Goal: Task Accomplishment & Management: Manage account settings

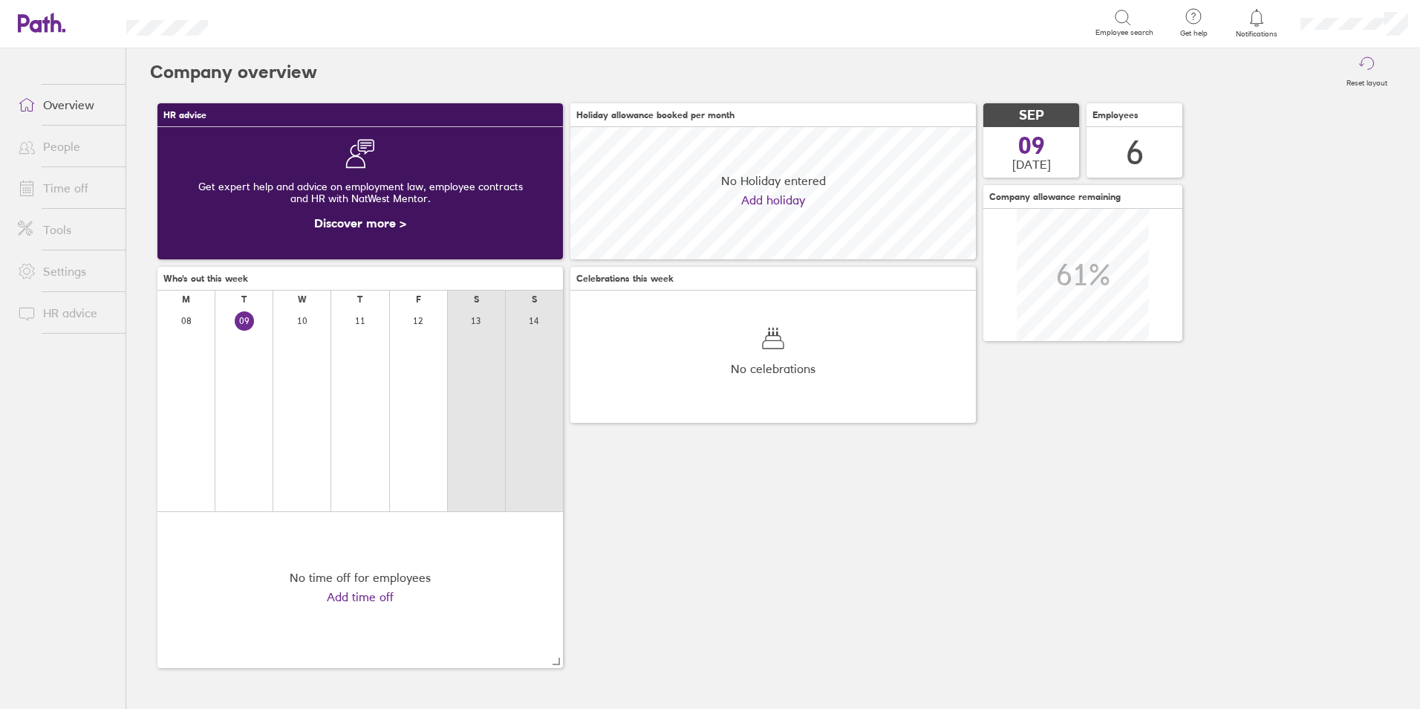
scroll to position [132, 406]
click at [85, 187] on link "Time off" at bounding box center [66, 188] width 120 height 30
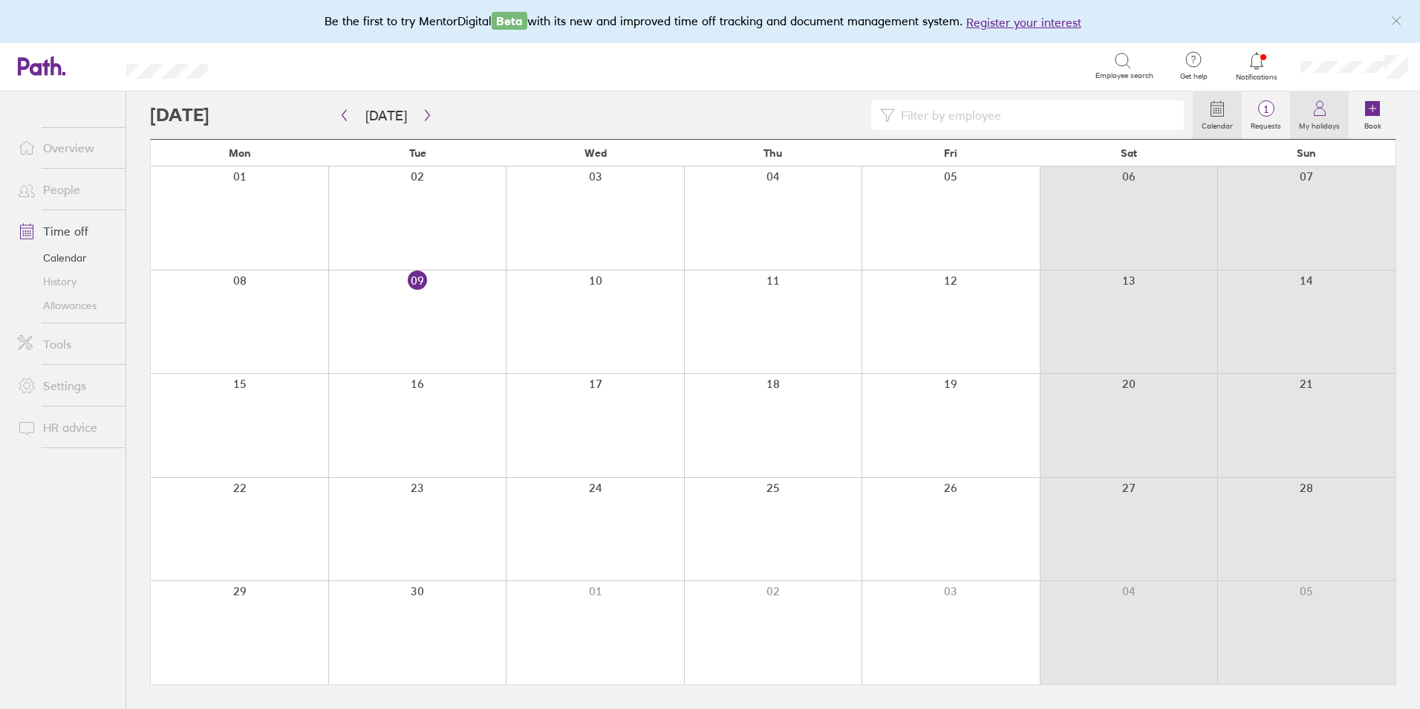
click at [1309, 126] on label "My holidays" at bounding box center [1319, 123] width 59 height 13
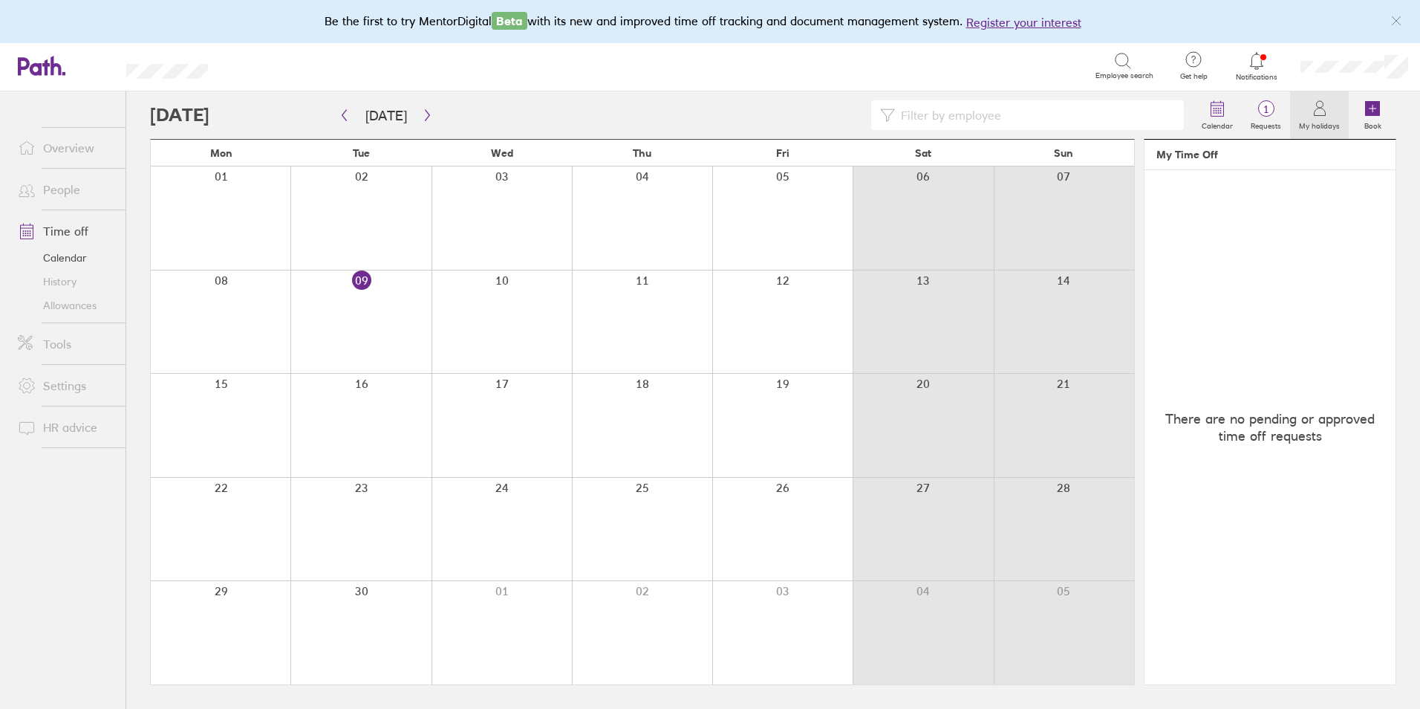
click at [79, 188] on link "People" at bounding box center [66, 190] width 120 height 30
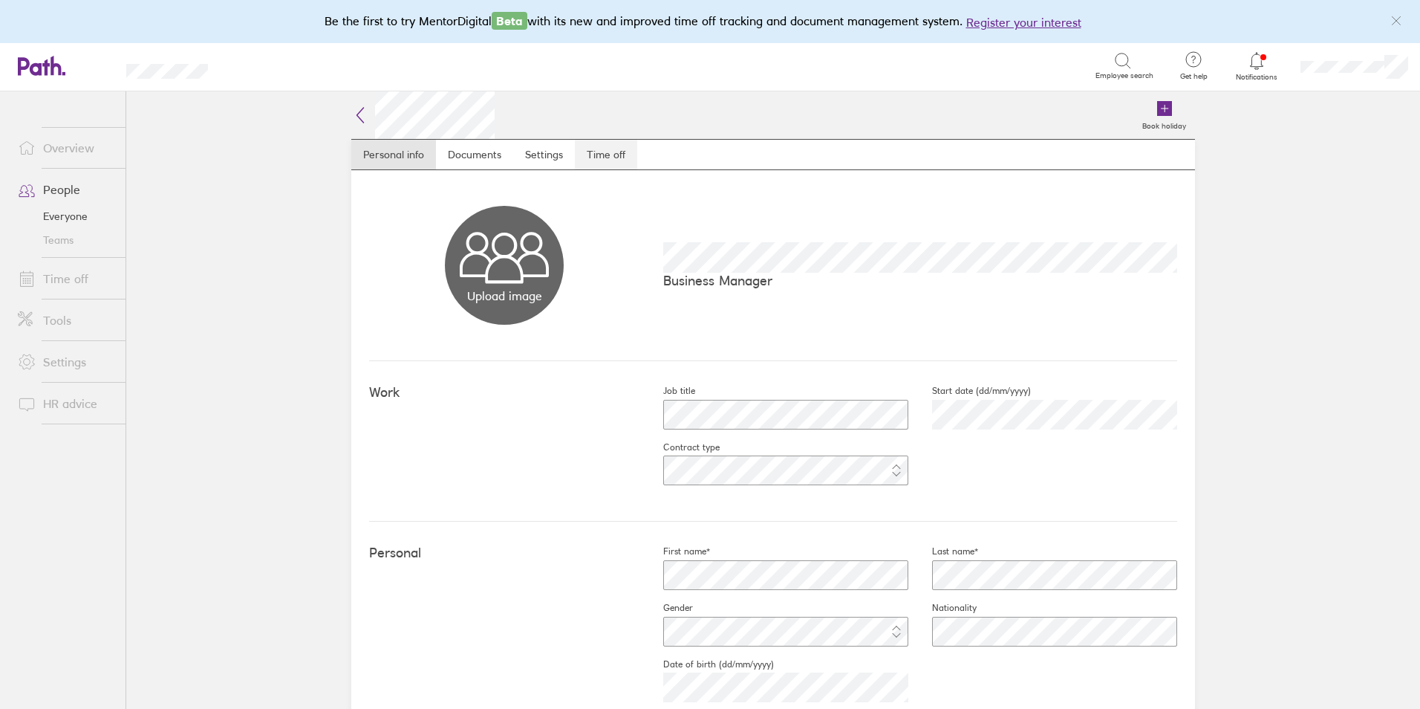
click at [607, 157] on link "Time off" at bounding box center [606, 155] width 62 height 30
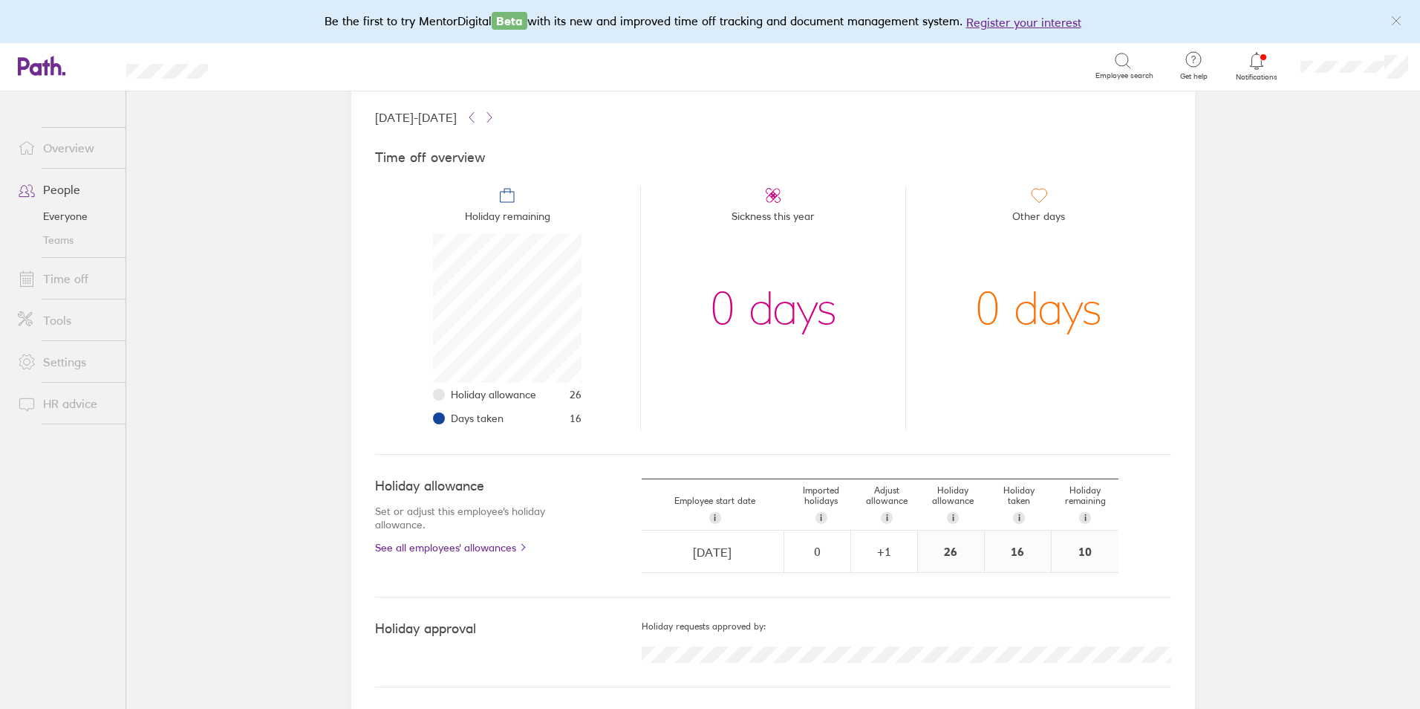
scroll to position [88, 0]
click at [74, 281] on link "Time off" at bounding box center [66, 279] width 120 height 30
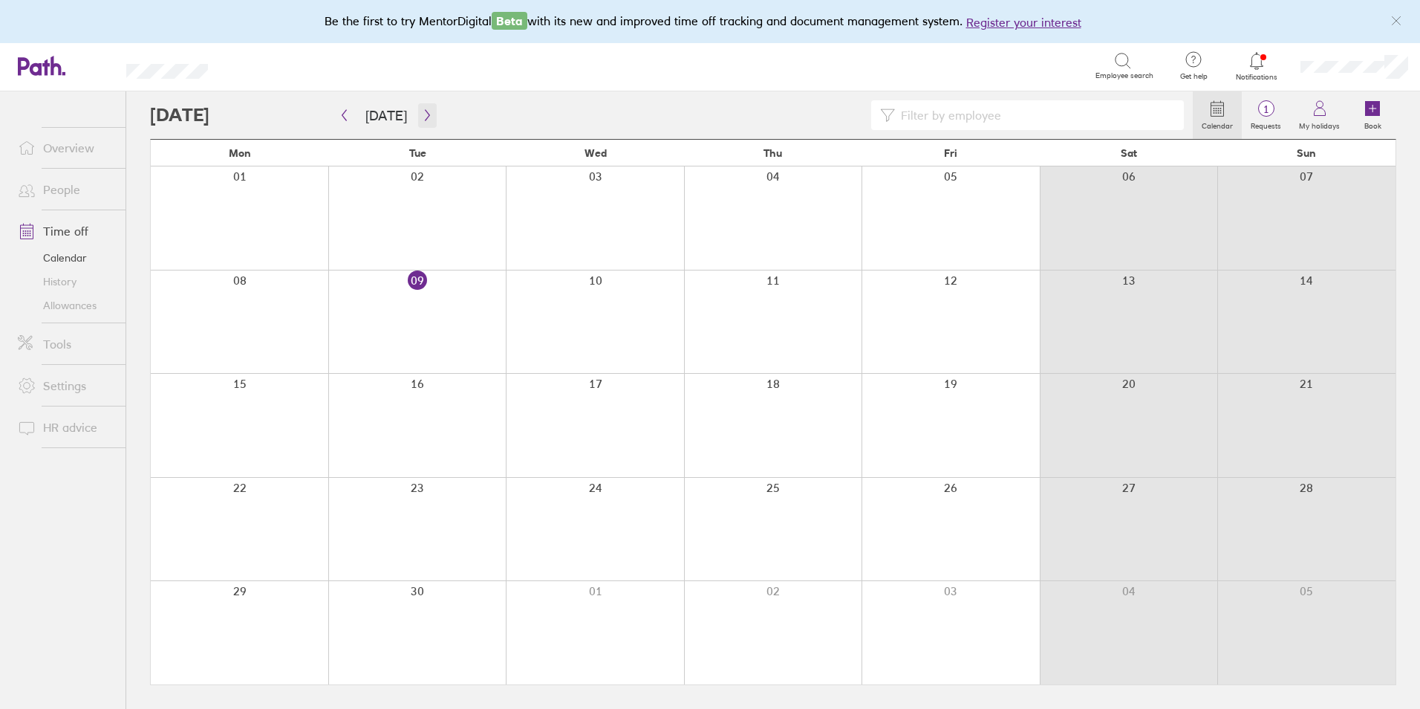
click at [425, 117] on icon "button" at bounding box center [427, 115] width 11 height 12
click at [1310, 111] on link "My holidays" at bounding box center [1319, 115] width 59 height 48
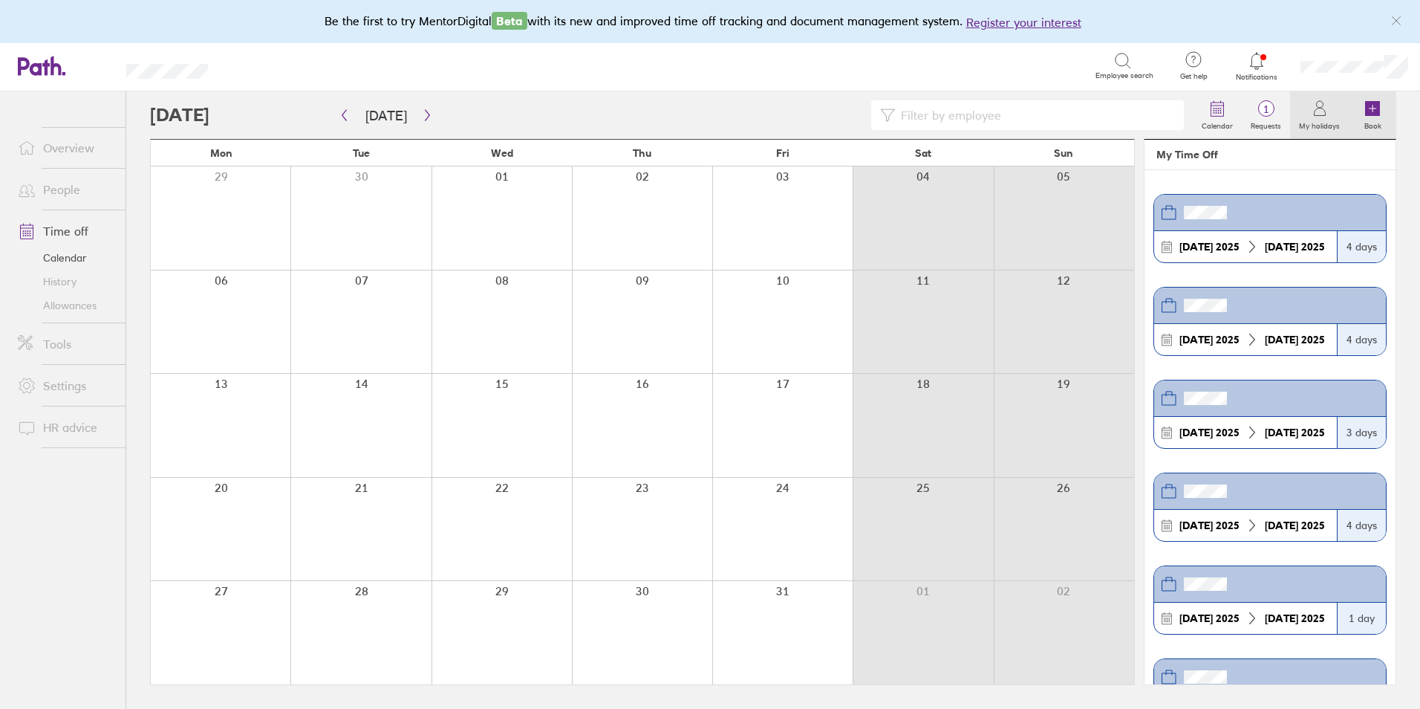
click at [1362, 122] on label "Book" at bounding box center [1372, 123] width 35 height 13
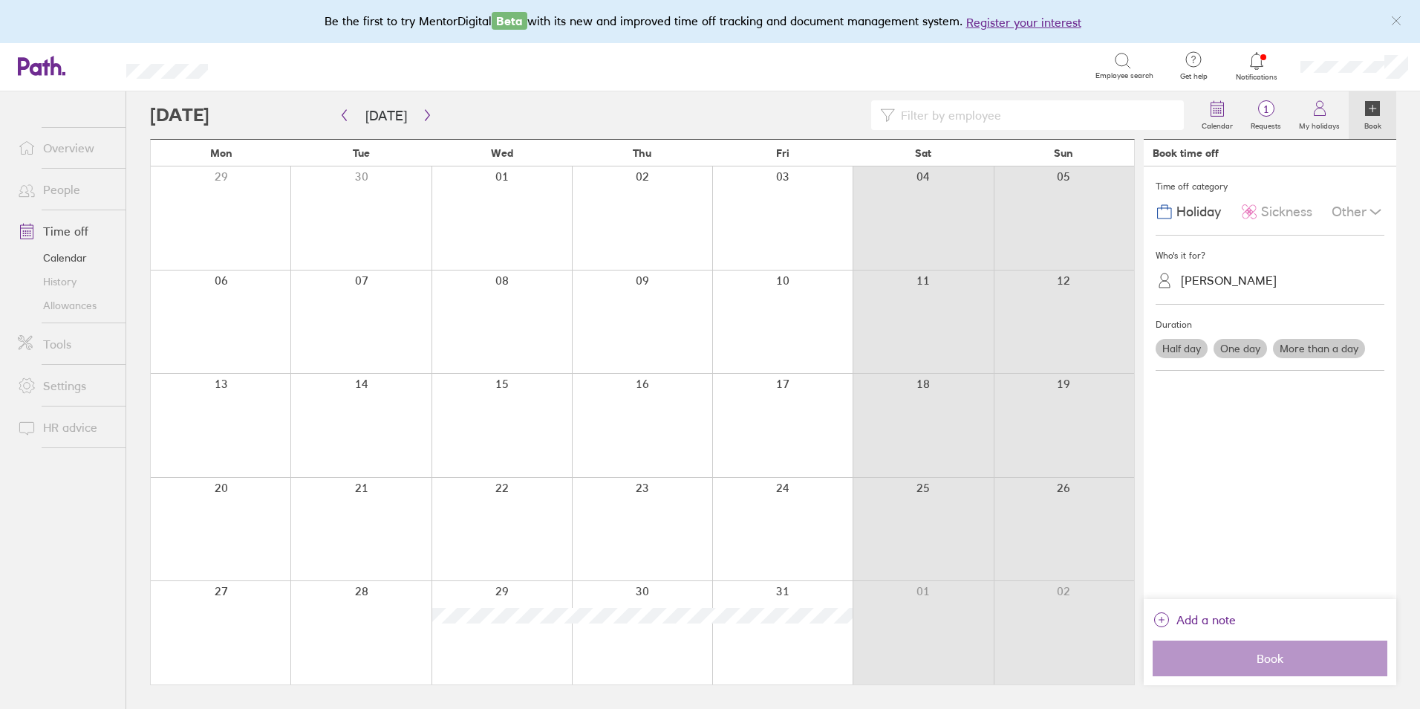
click at [1296, 345] on label "More than a day" at bounding box center [1319, 348] width 92 height 19
click at [0, 0] on input "More than a day" at bounding box center [0, 0] width 0 height 0
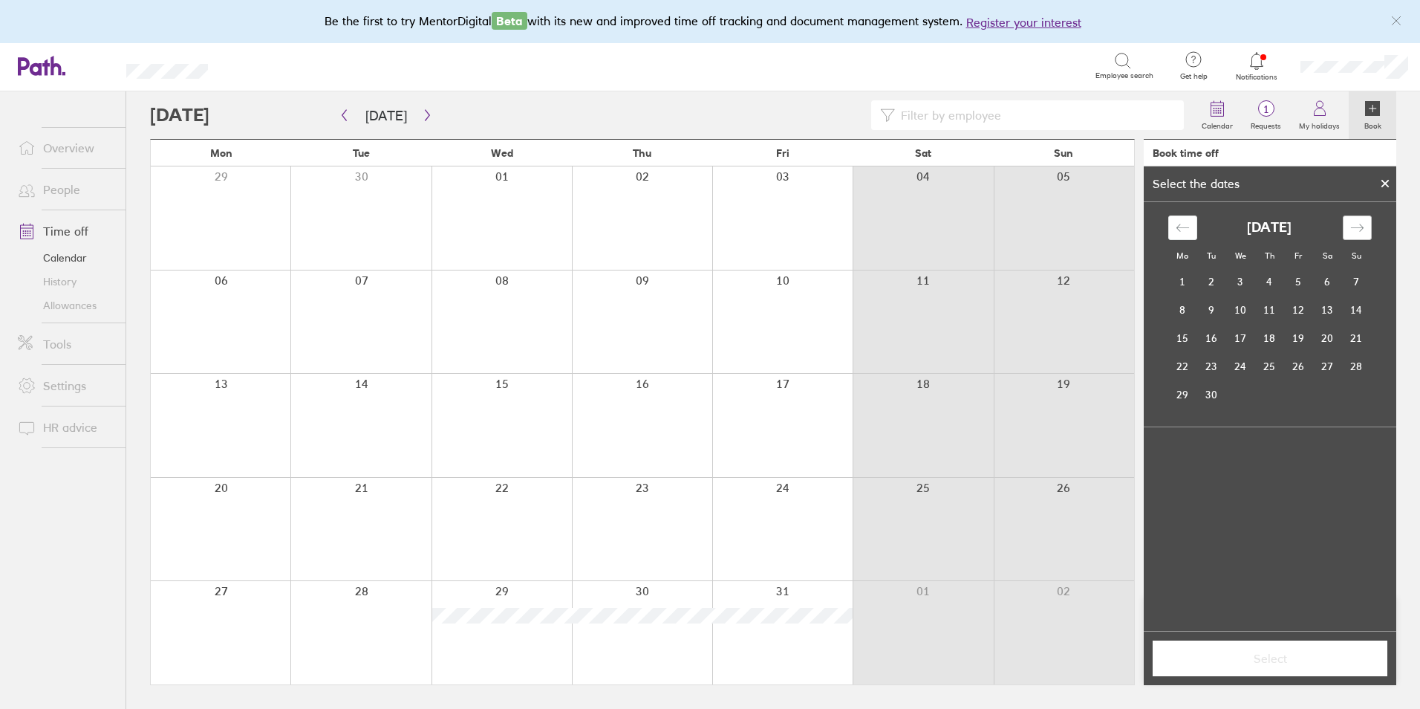
click at [1367, 227] on div "Move forward to switch to the next month." at bounding box center [1357, 227] width 29 height 25
click at [1180, 400] on td "27" at bounding box center [1182, 394] width 29 height 28
click at [1276, 394] on td "30" at bounding box center [1269, 394] width 29 height 28
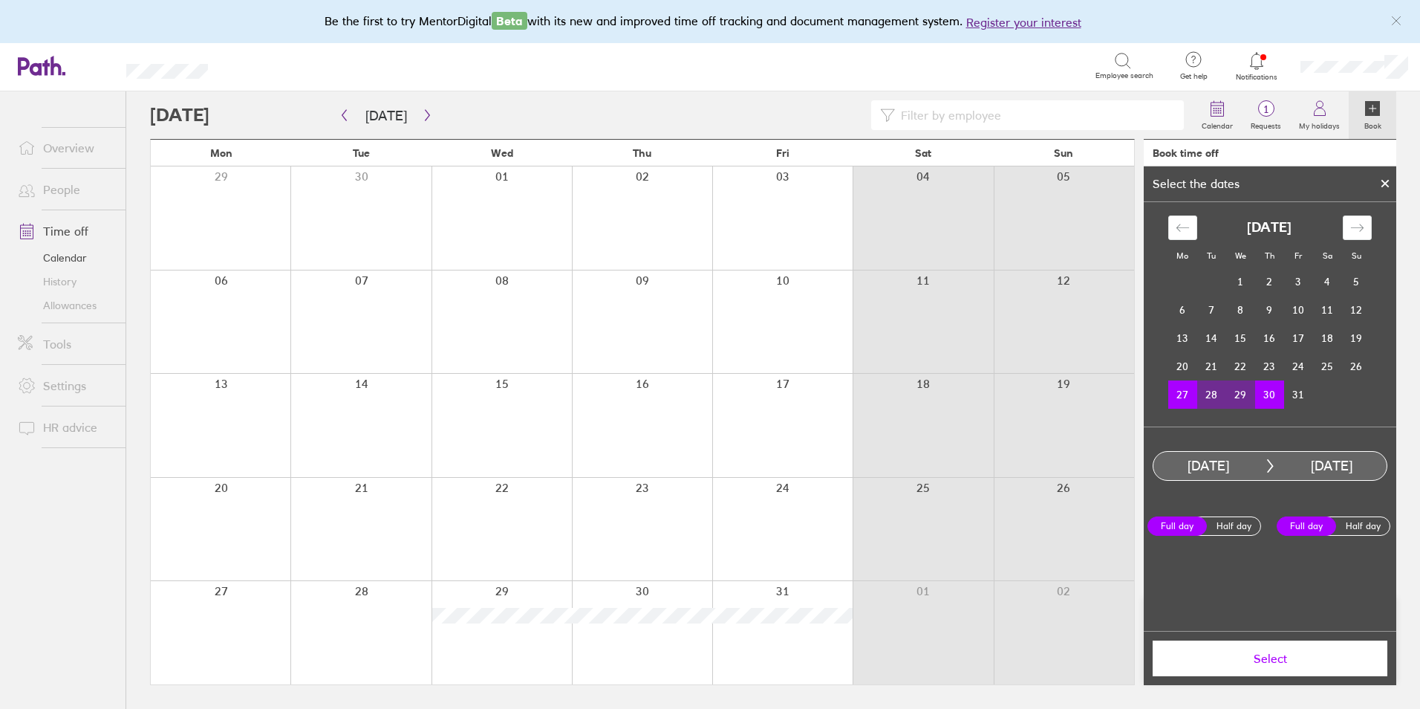
click at [1308, 651] on span "Select" at bounding box center [1270, 657] width 214 height 13
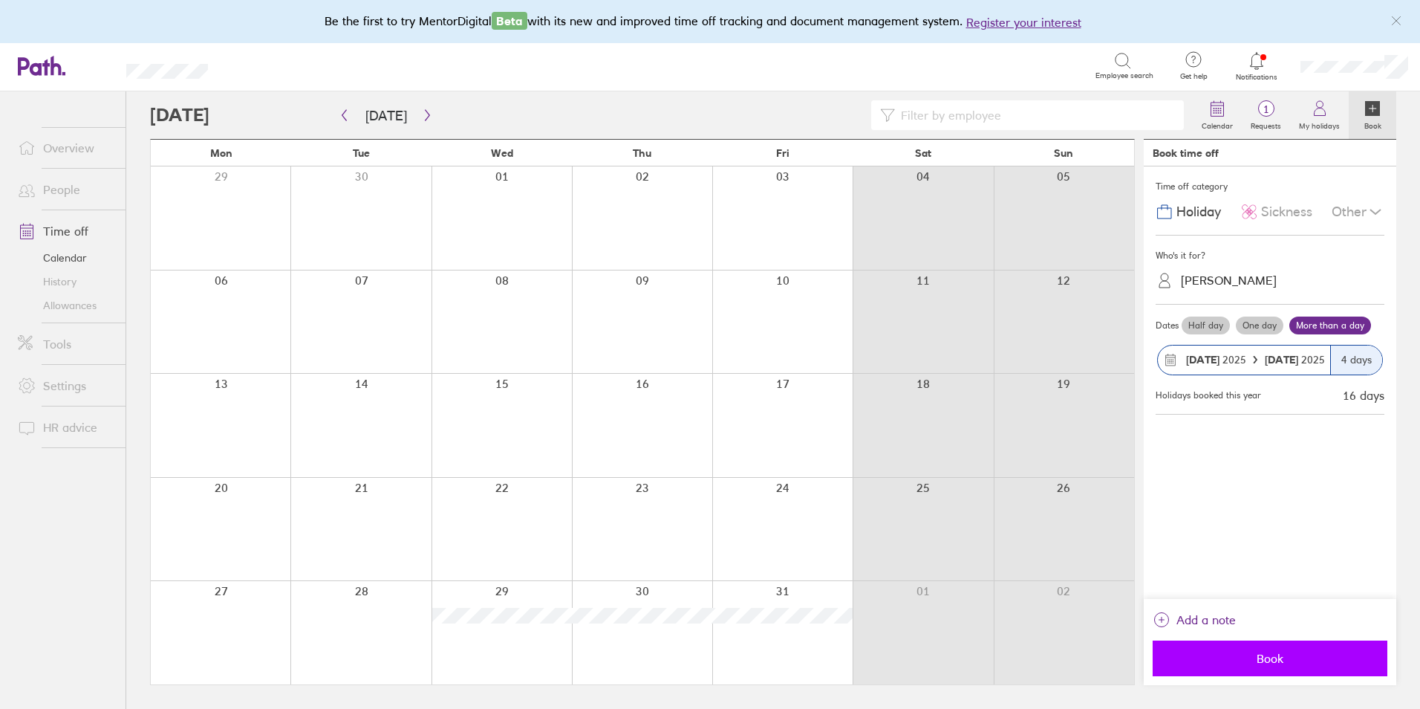
click at [1286, 662] on span "Book" at bounding box center [1270, 657] width 214 height 13
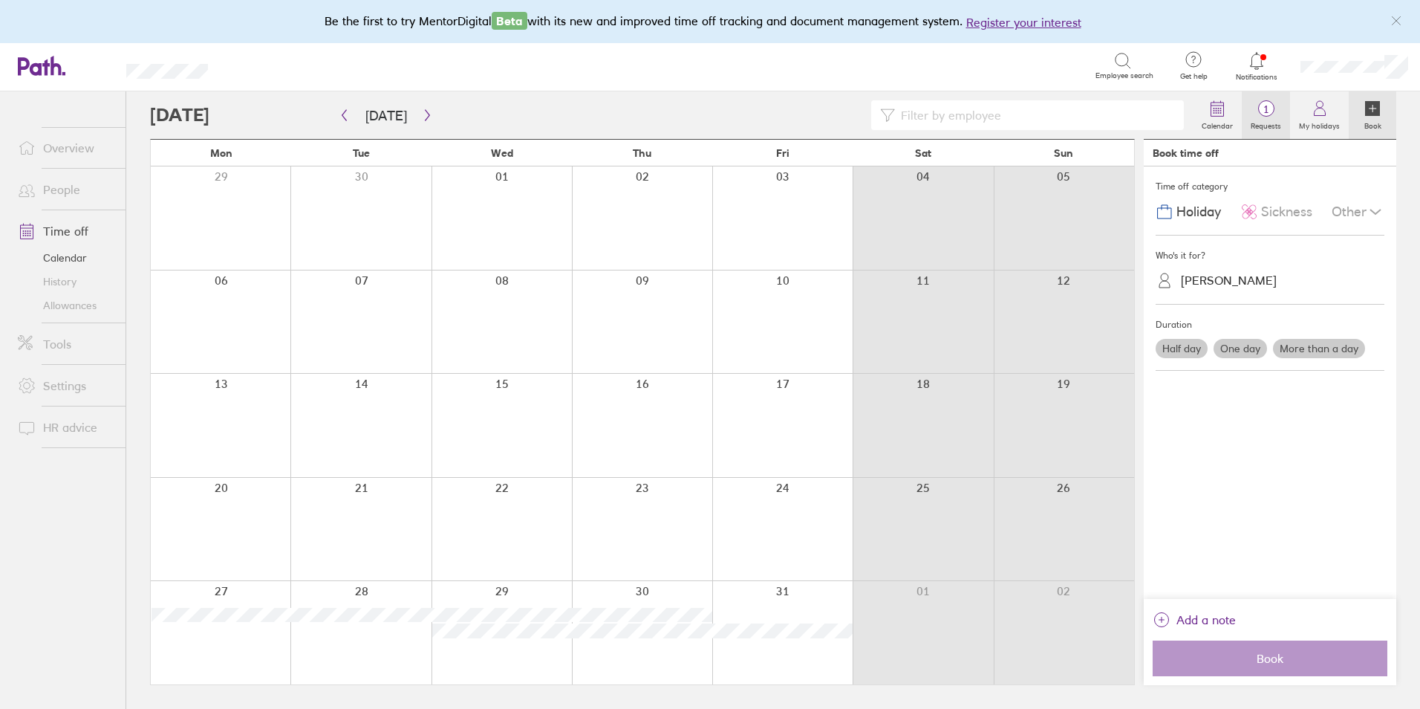
click at [1265, 120] on label "Requests" at bounding box center [1266, 123] width 48 height 13
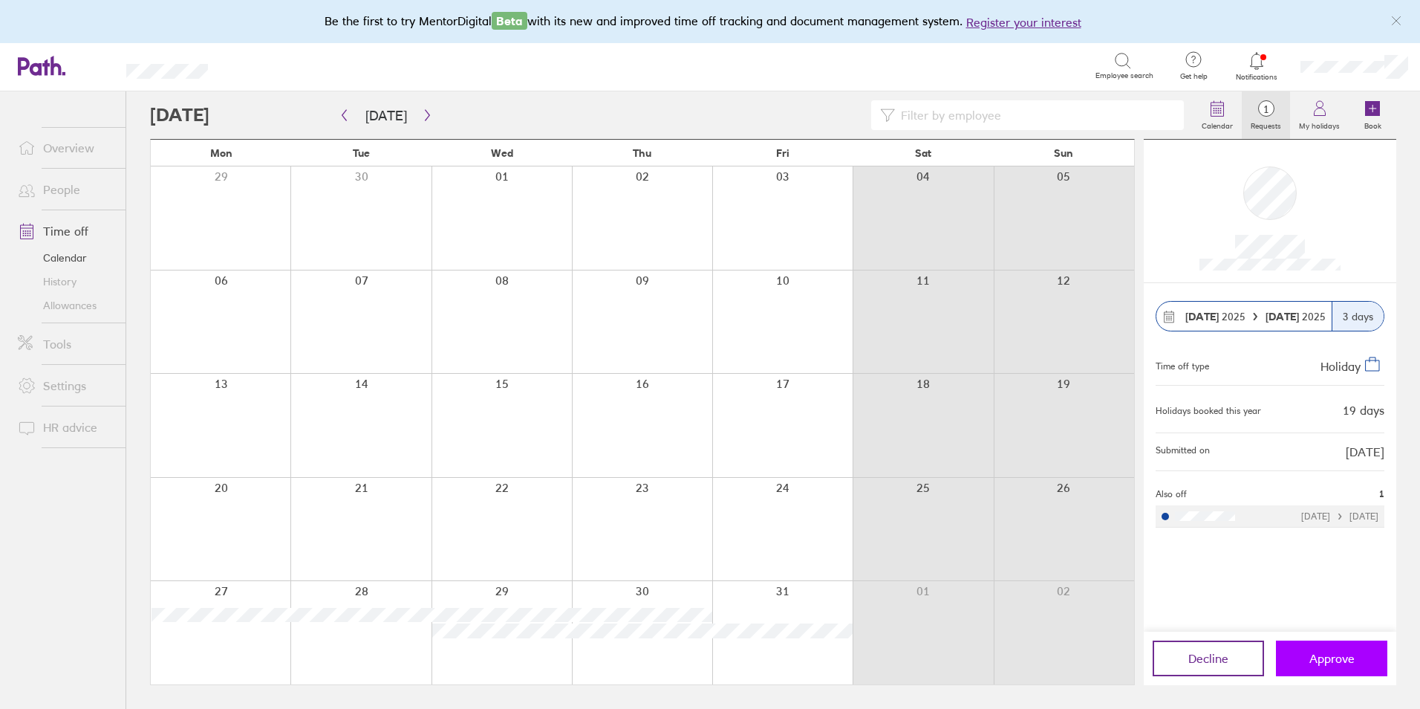
click at [1341, 660] on span "Approve" at bounding box center [1331, 657] width 45 height 13
